Goal: Navigation & Orientation: Find specific page/section

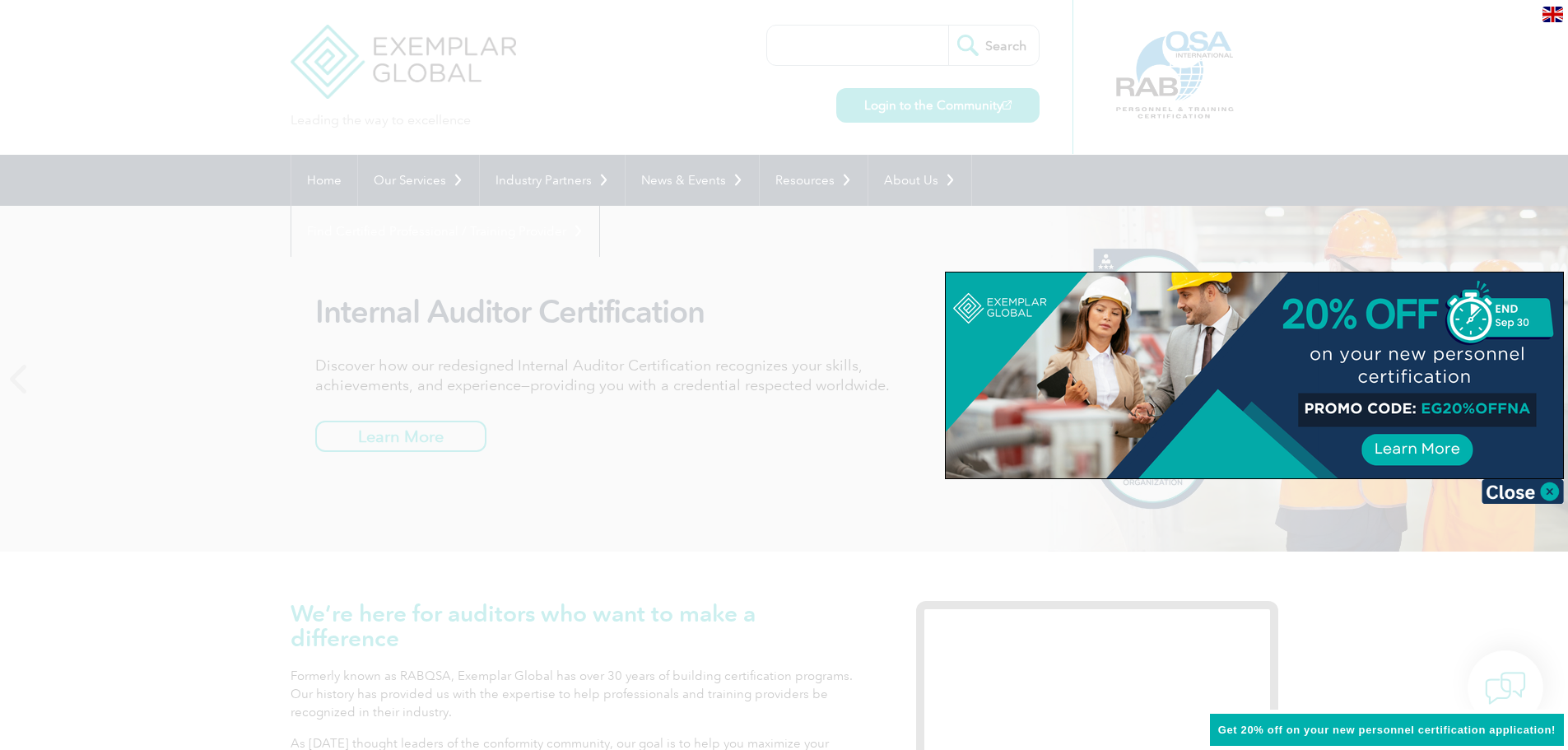
click at [364, 85] on div at bounding box center [784, 375] width 1568 height 750
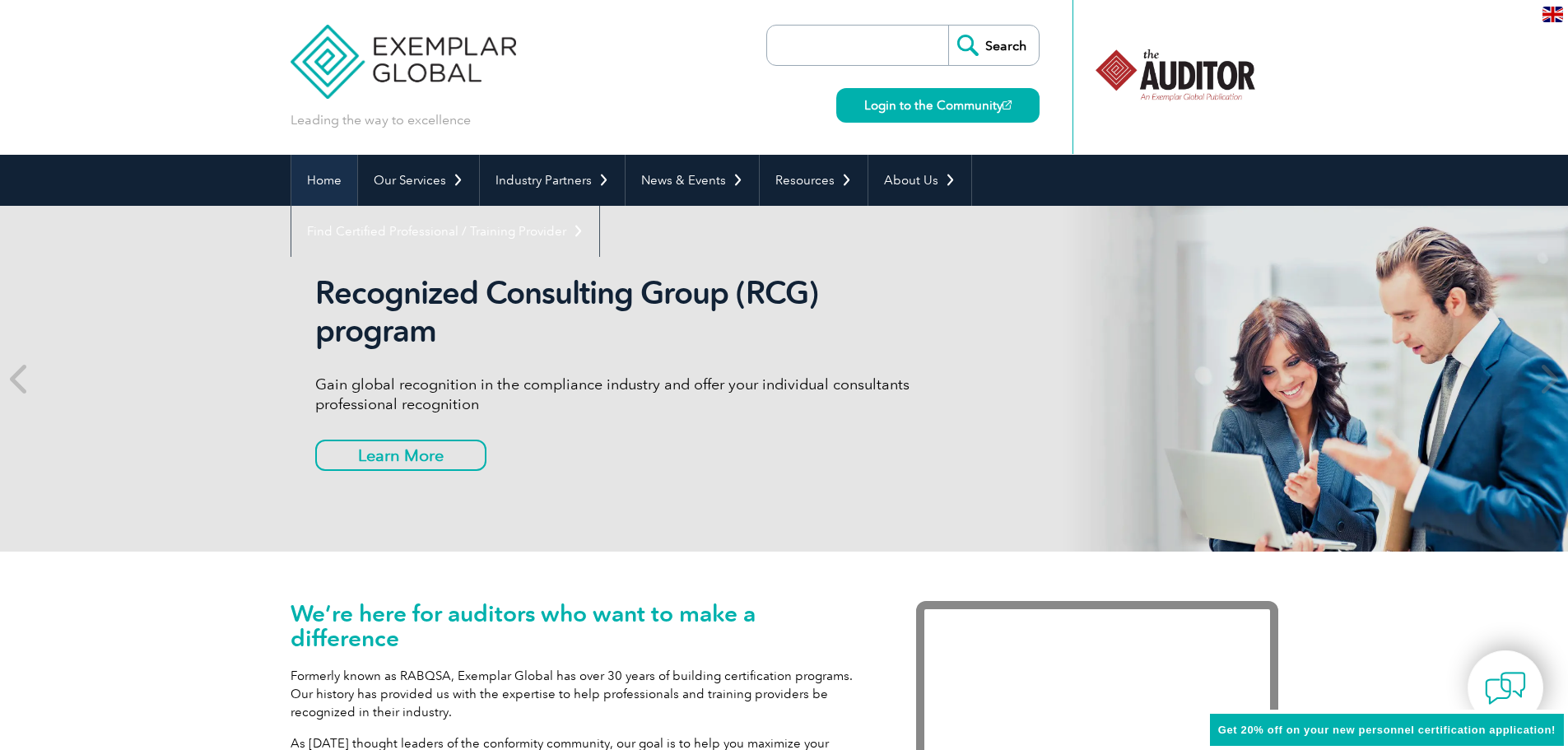
click at [327, 177] on link "Home" at bounding box center [324, 180] width 66 height 51
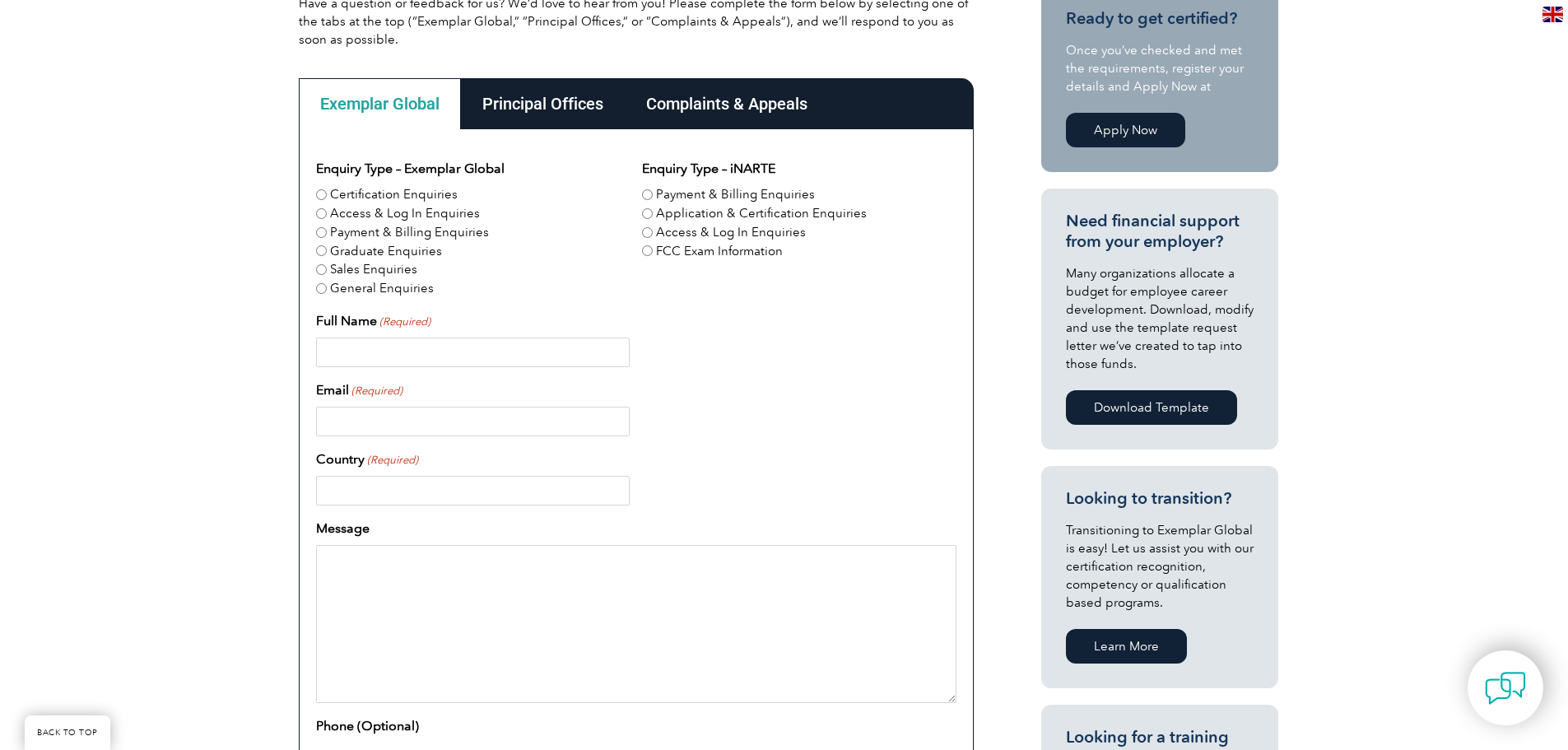
scroll to position [494, 0]
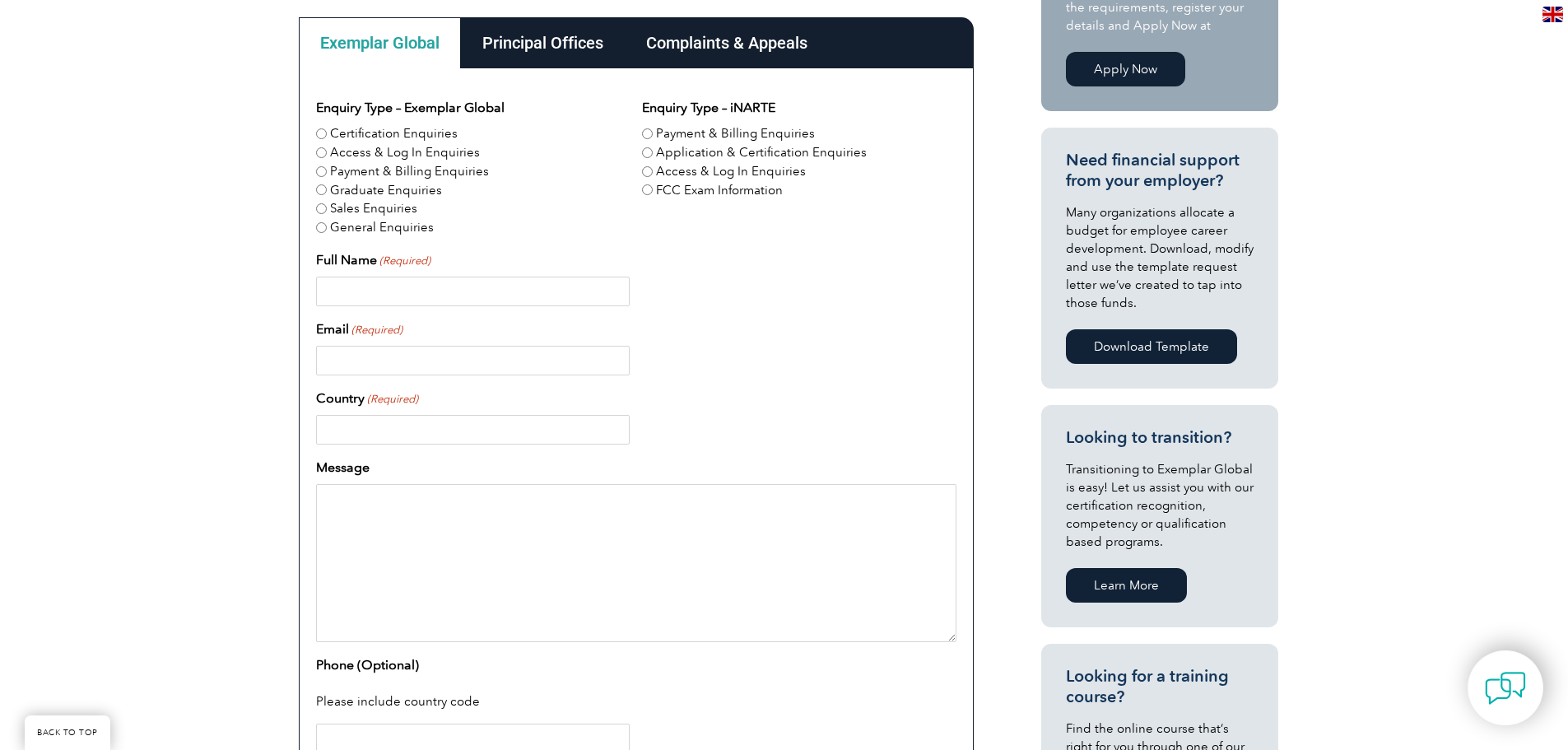
click at [766, 44] on div "Complaints & Appeals" at bounding box center [726, 43] width 204 height 51
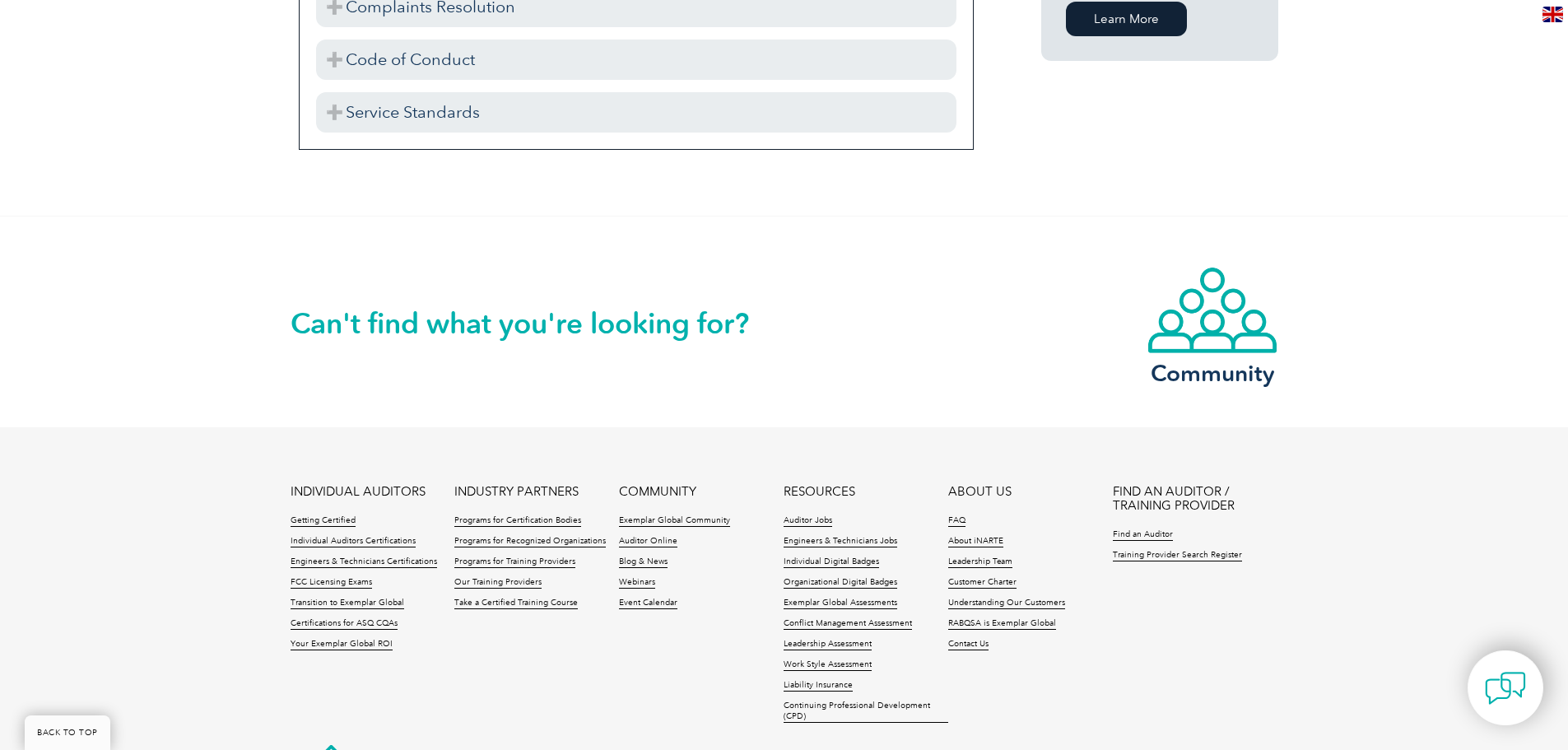
scroll to position [1427, 0]
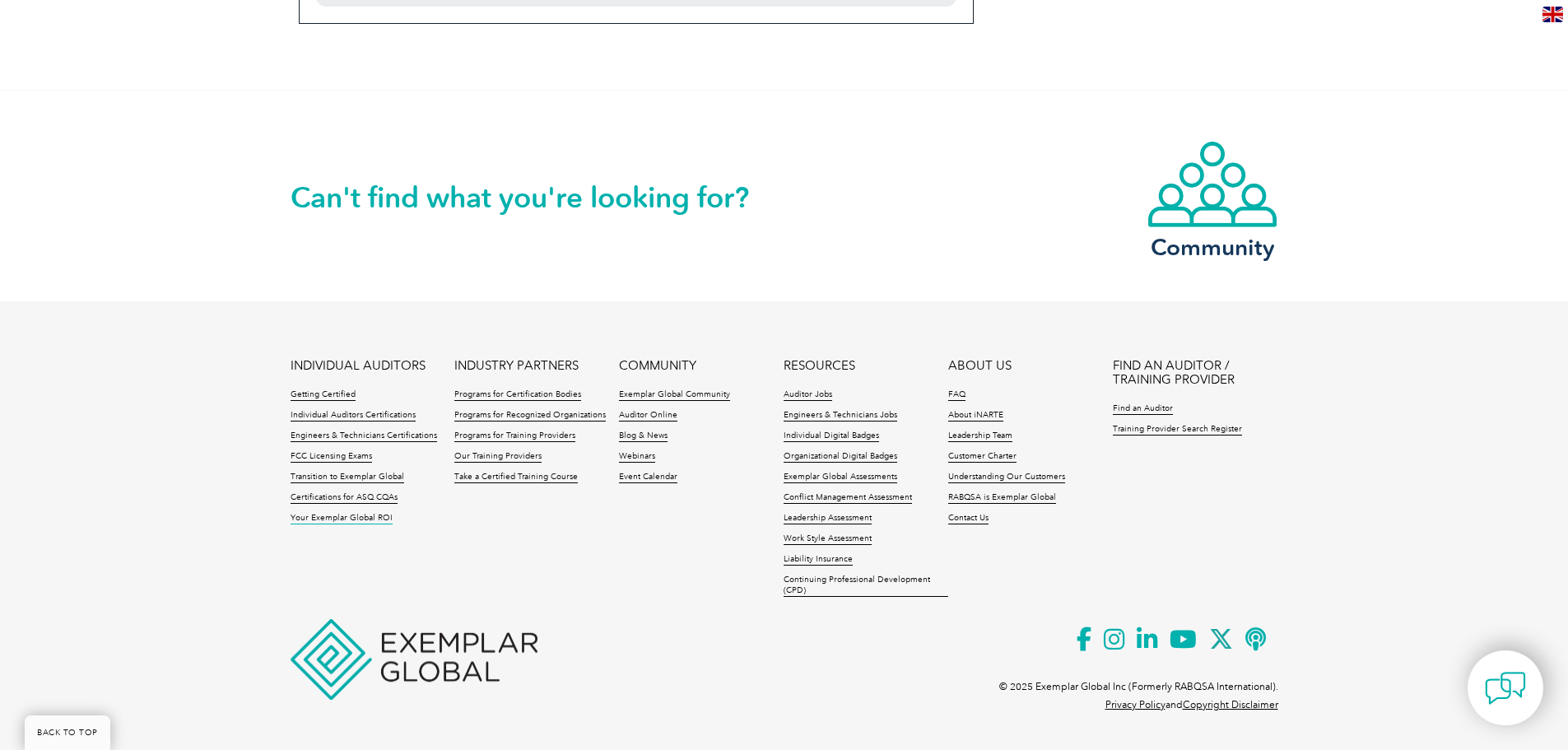
click at [362, 513] on link "Your Exemplar Global ROI" at bounding box center [341, 518] width 102 height 11
click at [807, 390] on link "Auditor Jobs" at bounding box center [807, 395] width 49 height 11
click at [1000, 434] on link "Leadership Team" at bounding box center [980, 436] width 64 height 11
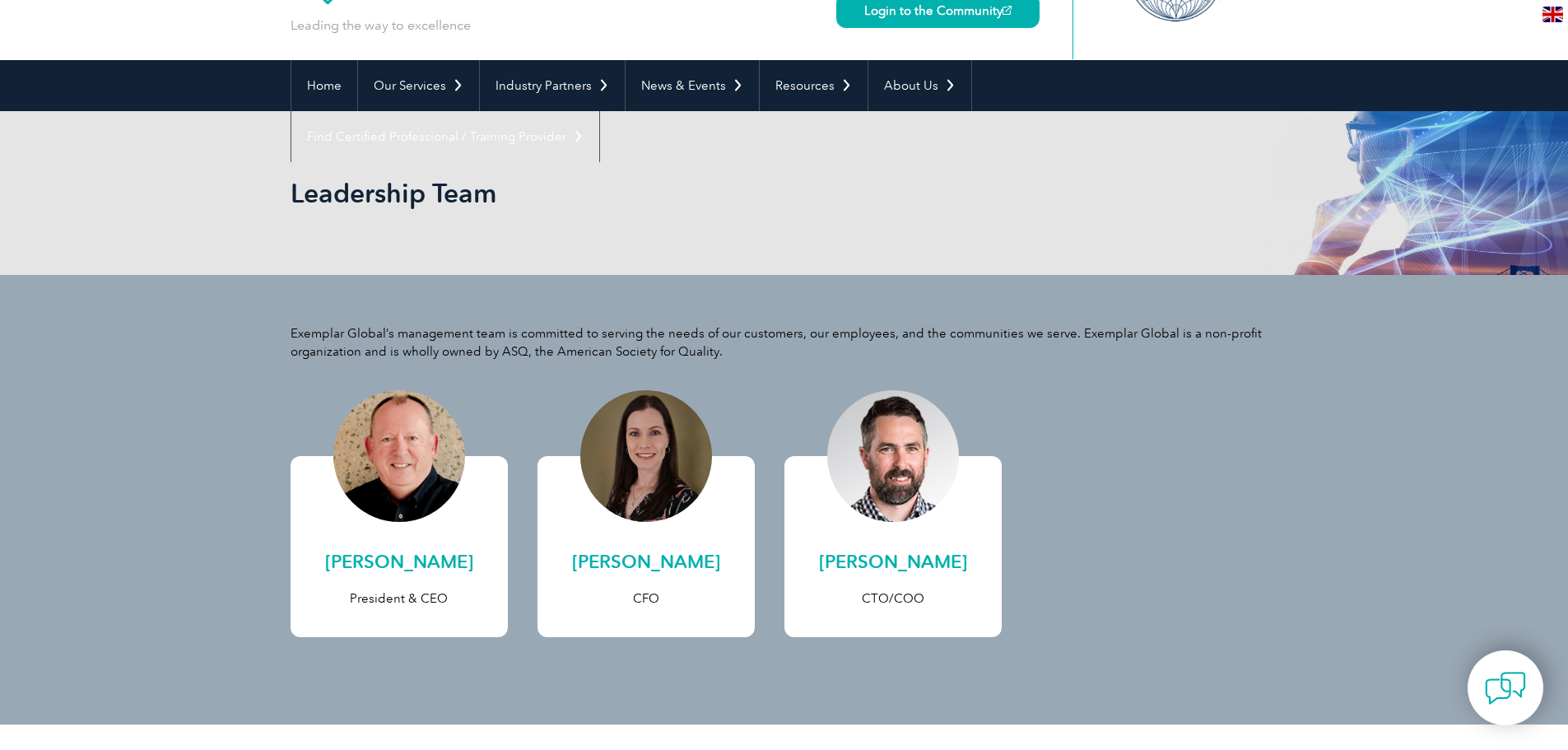
scroll to position [71, 0]
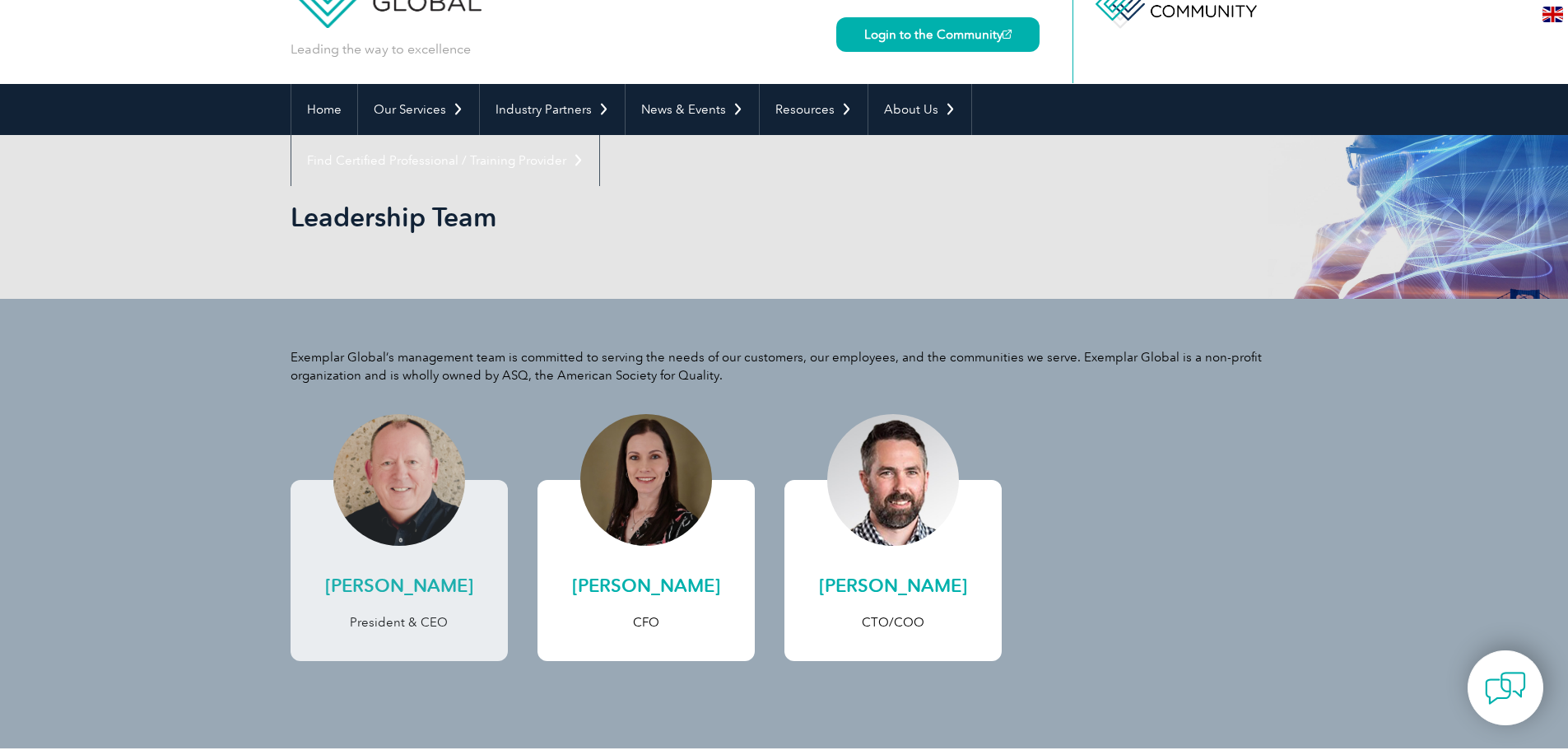
click at [444, 588] on h2 "[PERSON_NAME]" at bounding box center [399, 586] width 185 height 26
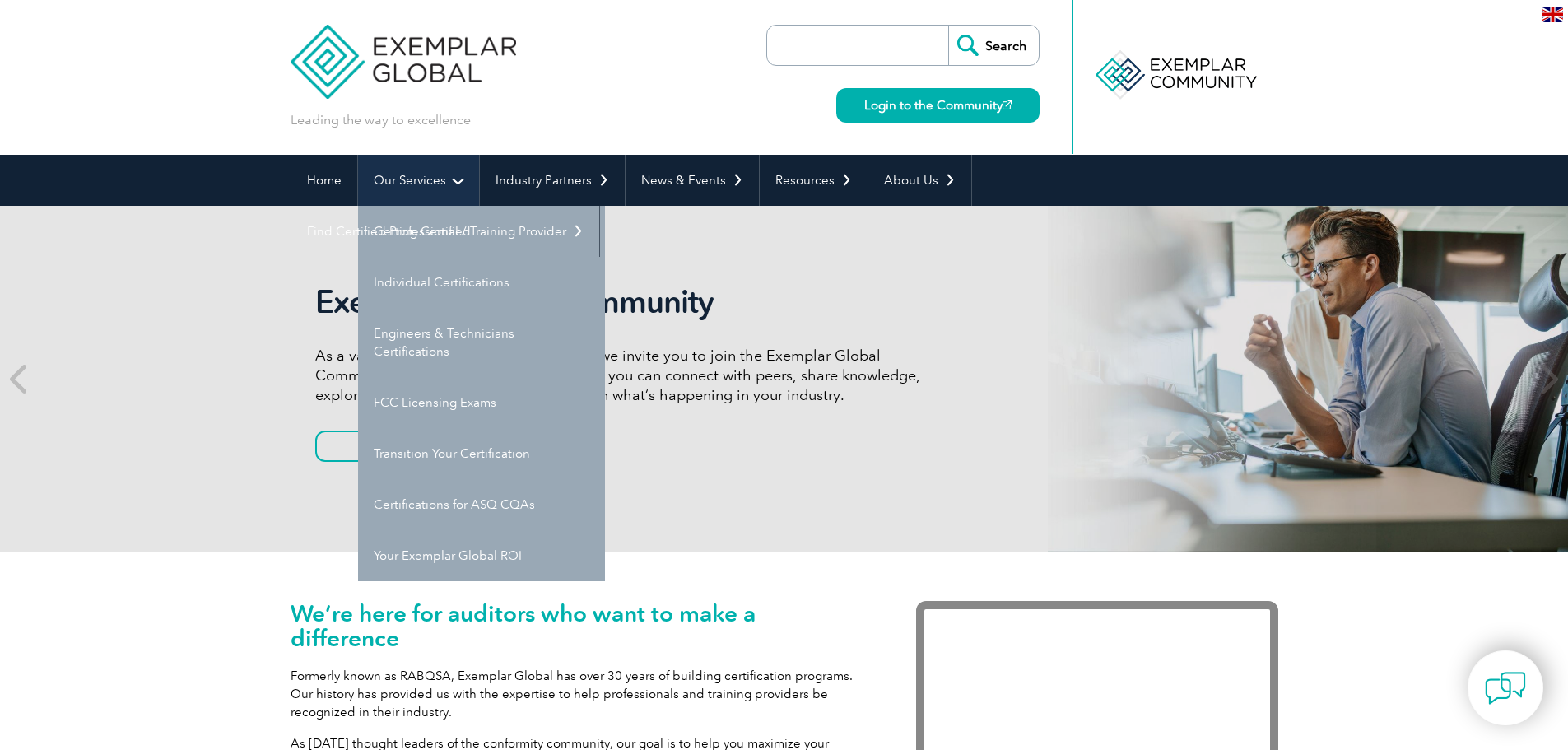
click at [403, 180] on link "Our Services" at bounding box center [419, 180] width 121 height 51
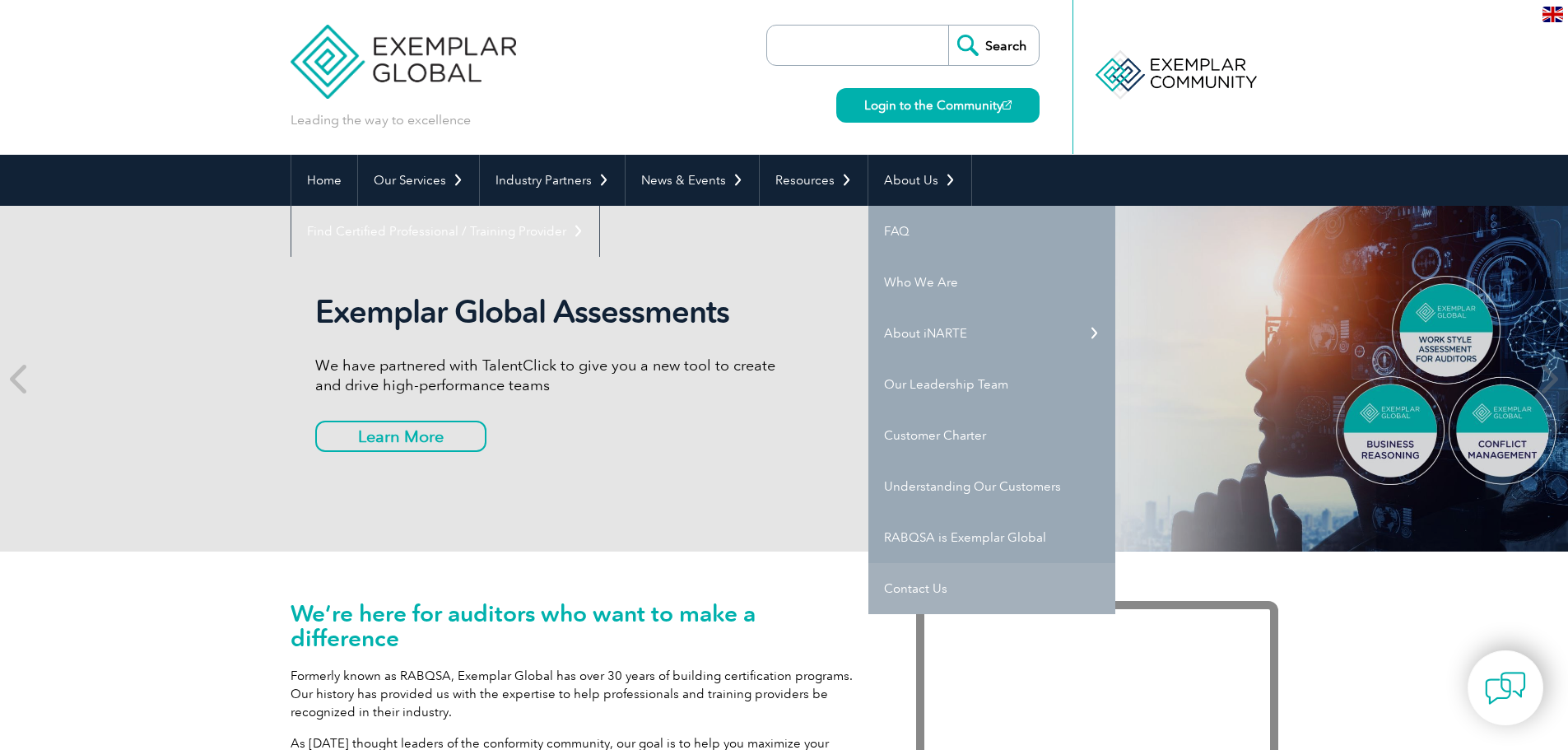
click at [904, 584] on link "Contact Us" at bounding box center [992, 589] width 247 height 51
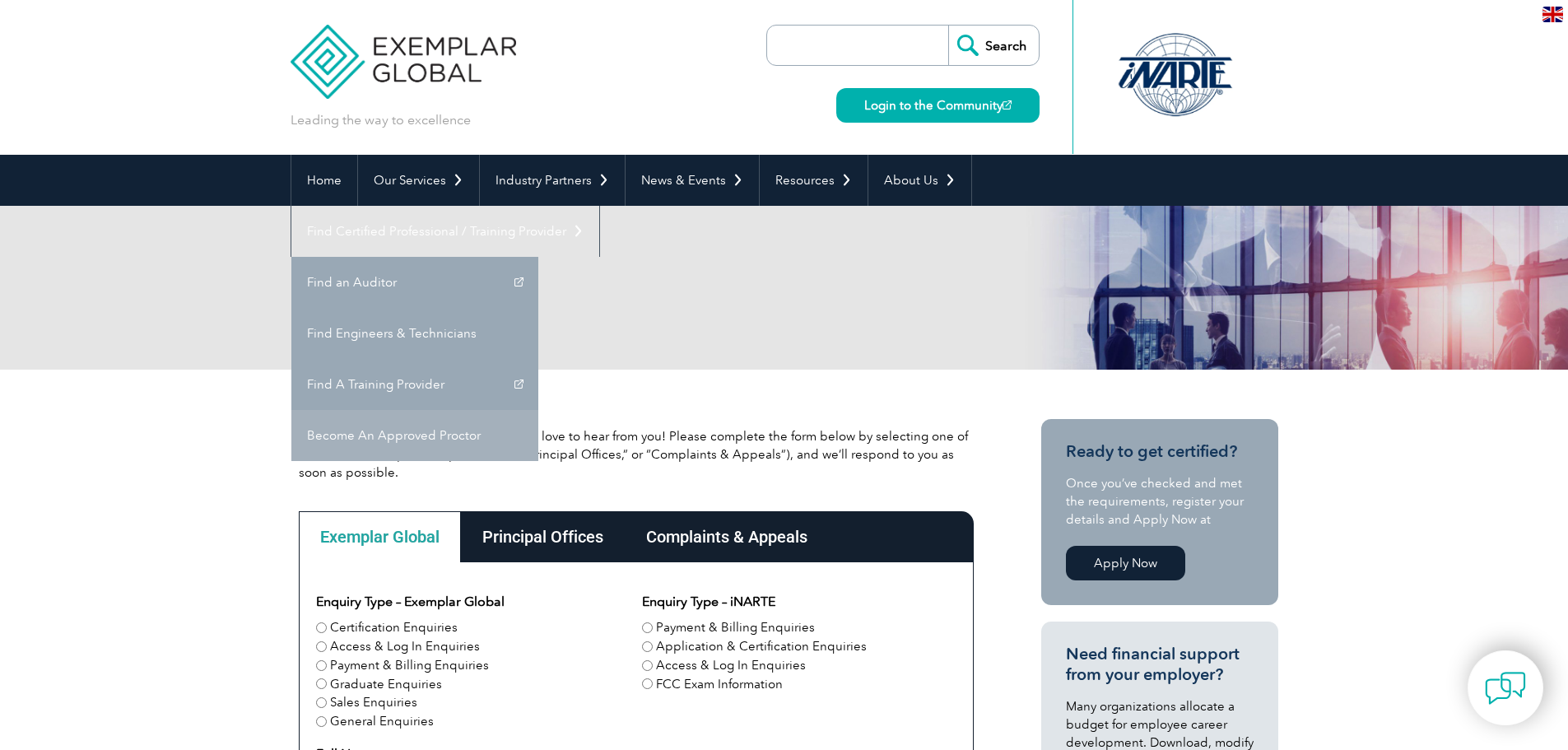
click at [538, 410] on link "Become An Approved Proctor" at bounding box center [414, 436] width 247 height 51
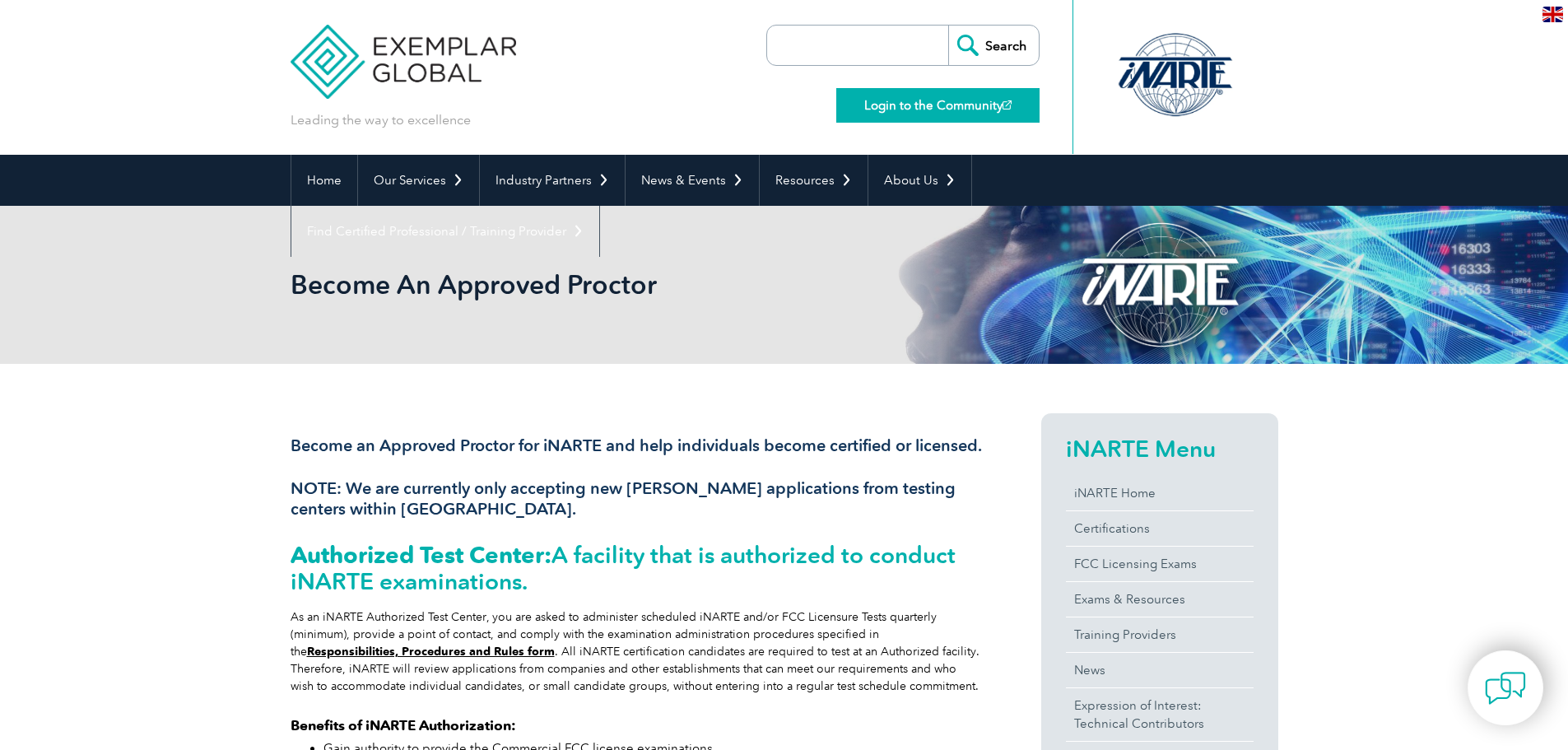
click at [1001, 103] on link "Login to the Community" at bounding box center [938, 105] width 203 height 34
